Goal: Check status

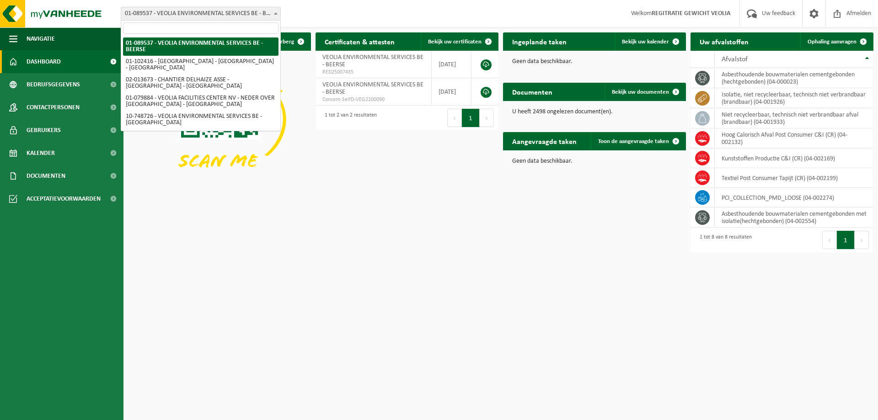
click at [232, 16] on span "01-089537 - VEOLIA ENVIRONMENTAL SERVICES BE - BEERSE" at bounding box center [200, 13] width 159 height 13
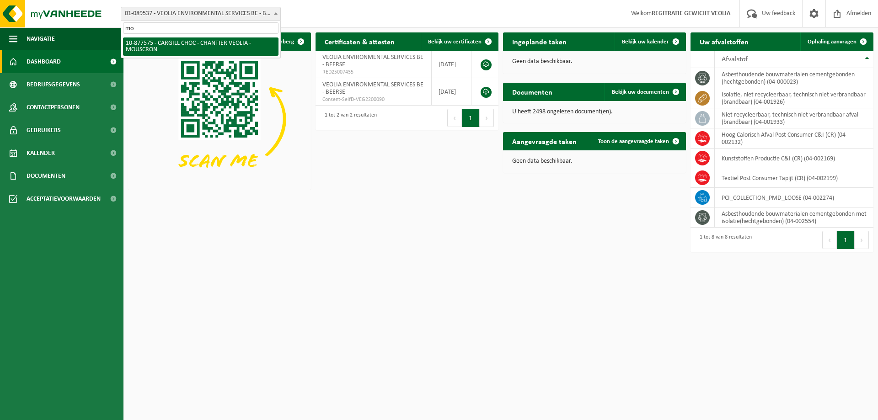
type input "mou"
select select "108043"
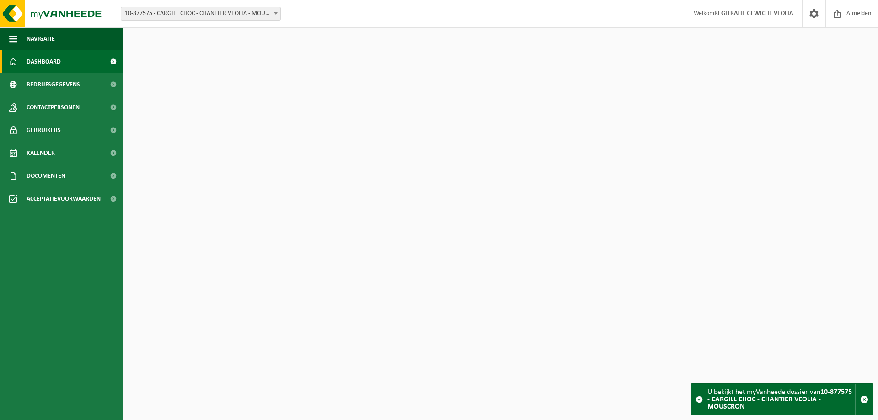
click at [64, 150] on link "Kalender" at bounding box center [62, 153] width 124 height 23
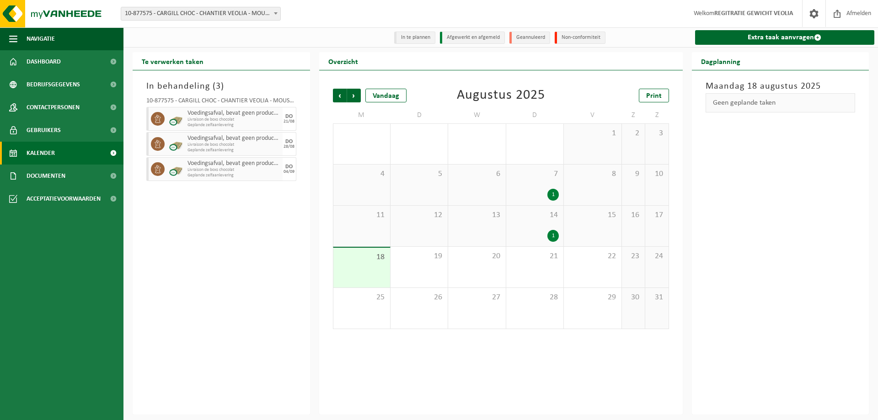
click at [547, 237] on div "1" at bounding box center [535, 236] width 48 height 12
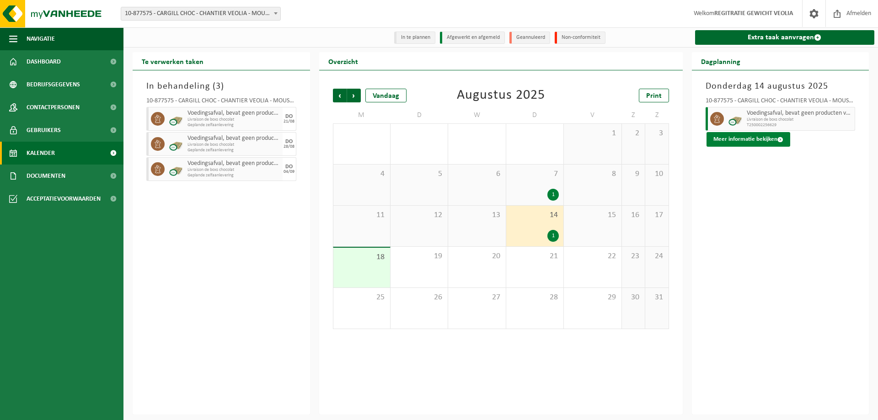
click at [743, 140] on button "Meer informatie bekijken" at bounding box center [749, 139] width 84 height 15
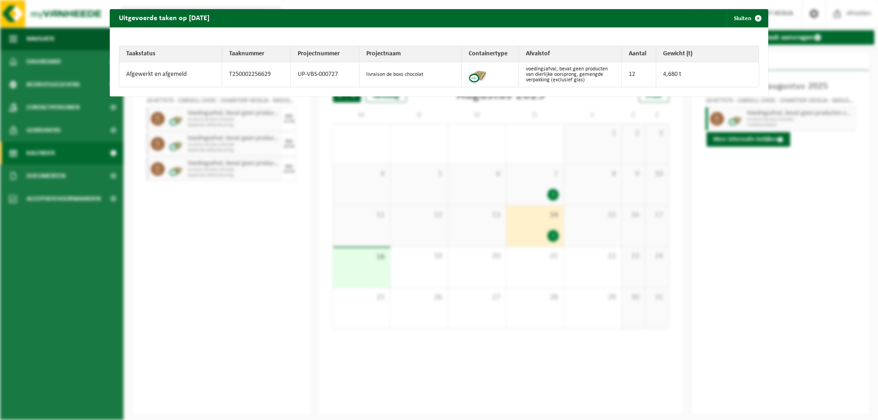
click at [259, 73] on td "T250002256629" at bounding box center [256, 74] width 69 height 25
copy td "T250002256629"
click at [753, 15] on span "button" at bounding box center [758, 18] width 18 height 18
